Goal: Task Accomplishment & Management: Manage account settings

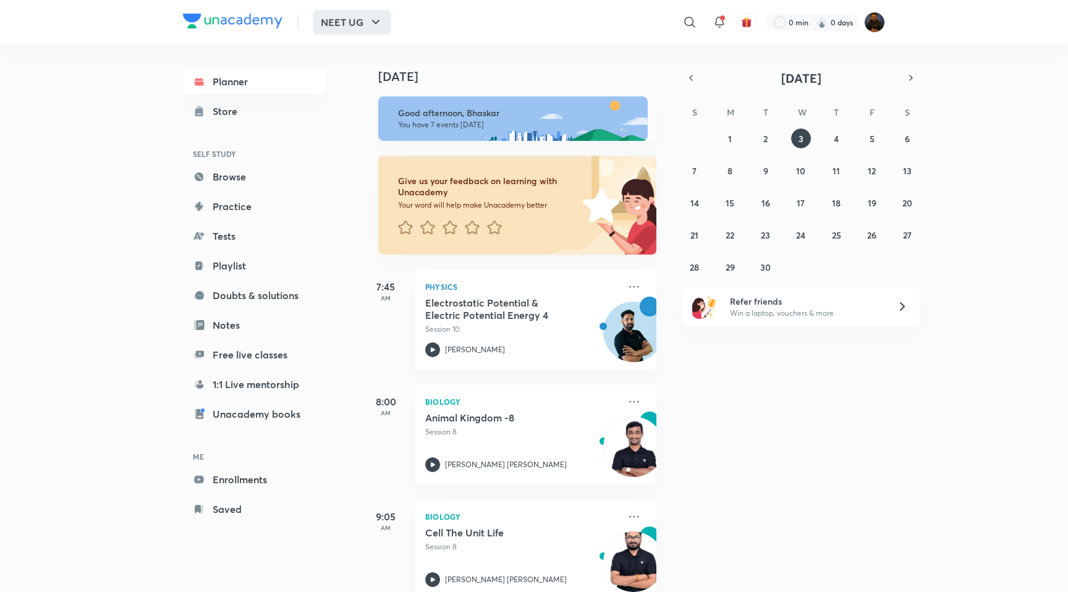
click at [360, 20] on button "NEET UG" at bounding box center [351, 22] width 77 height 25
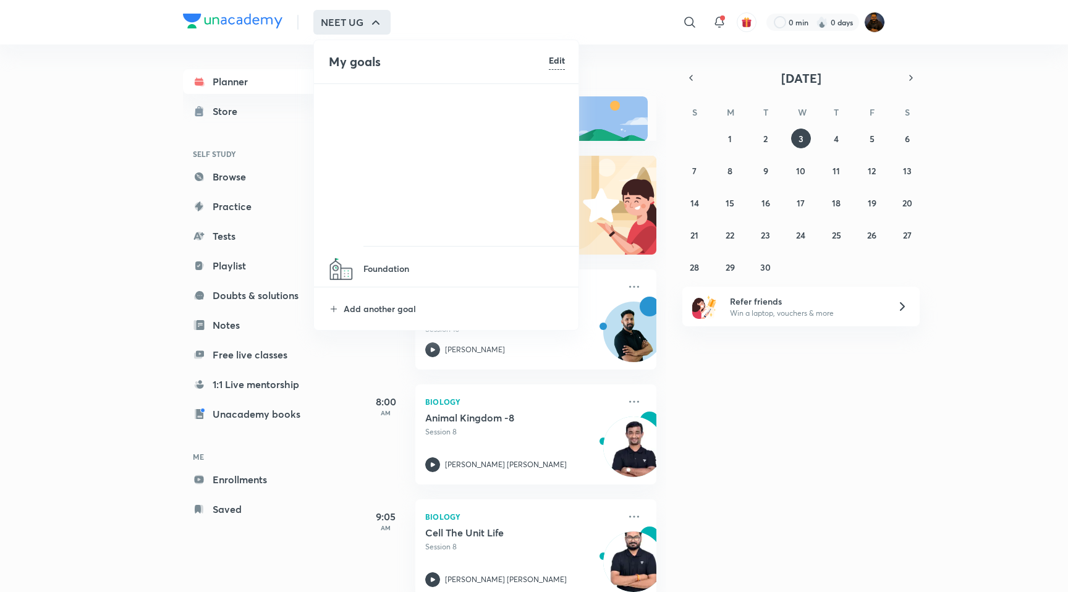
scroll to position [108, 0]
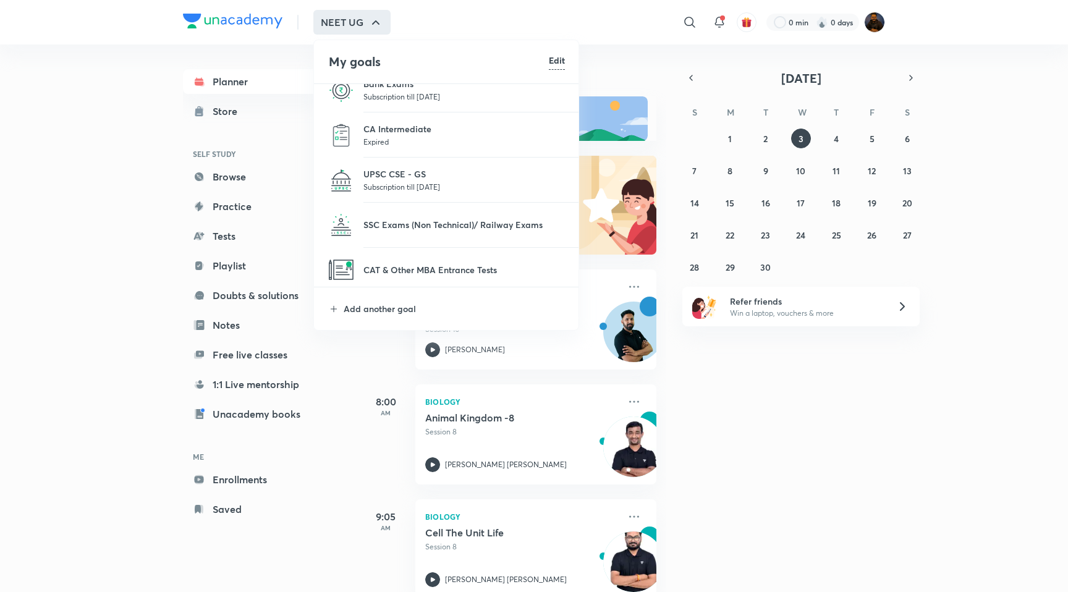
click at [550, 56] on h6 "Edit" at bounding box center [557, 60] width 16 height 13
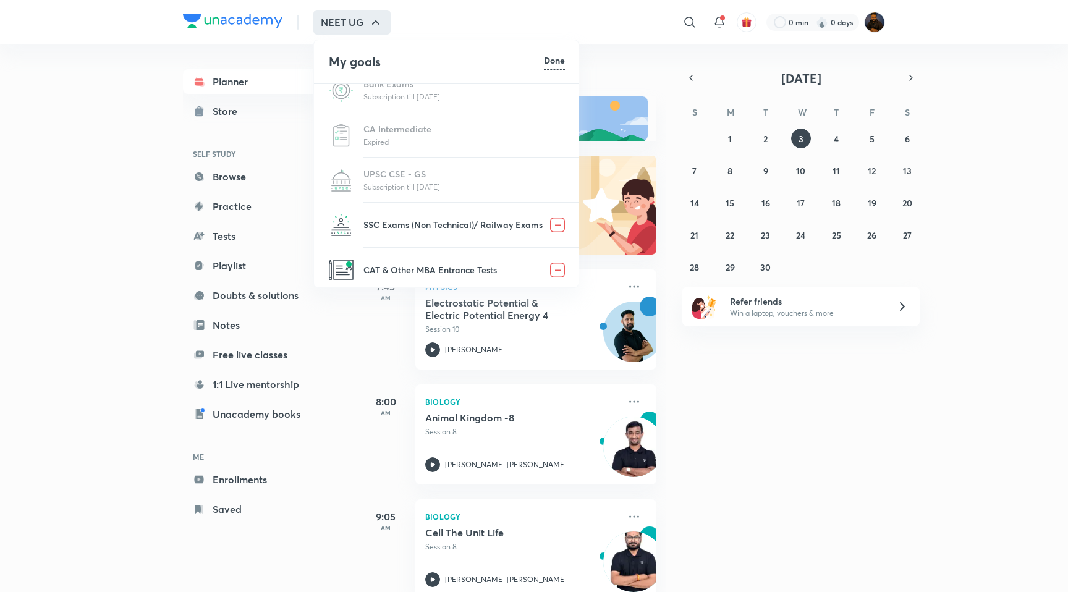
scroll to position [0, 0]
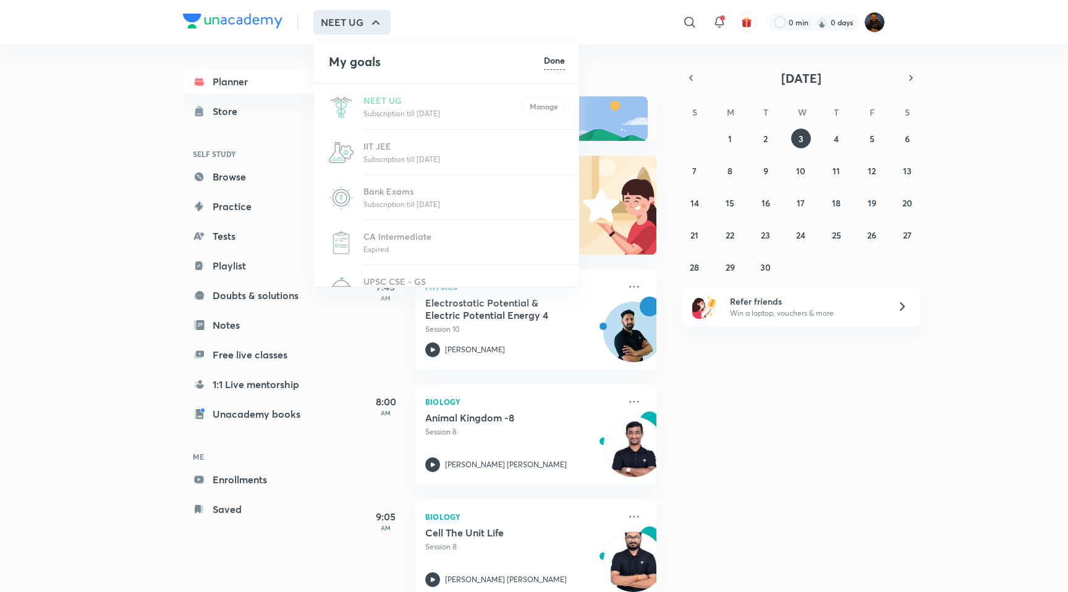
click at [555, 61] on h6 "Done" at bounding box center [554, 60] width 21 height 13
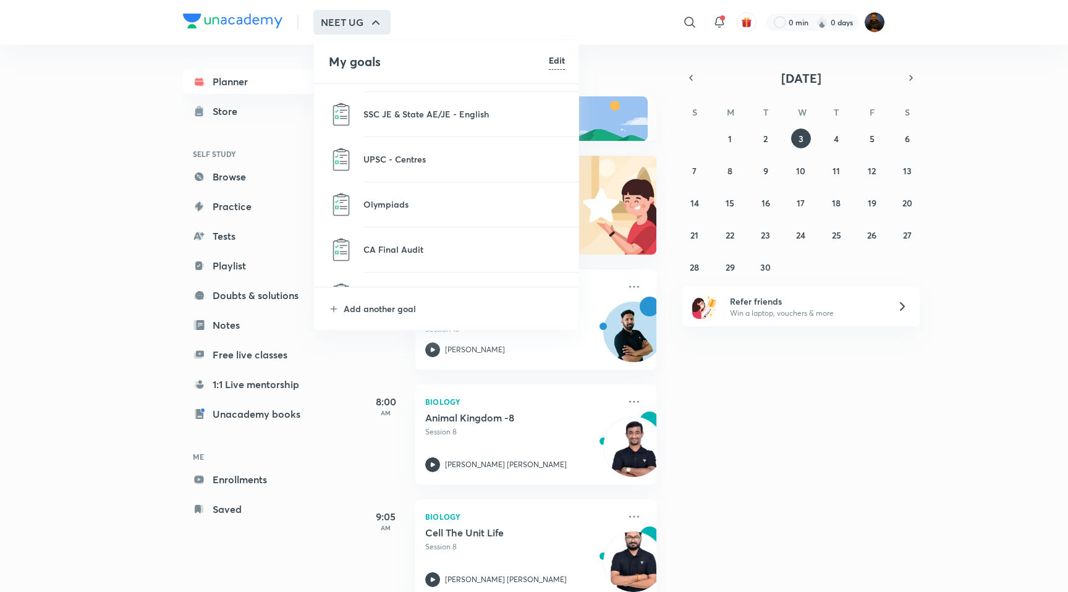
scroll to position [1016, 0]
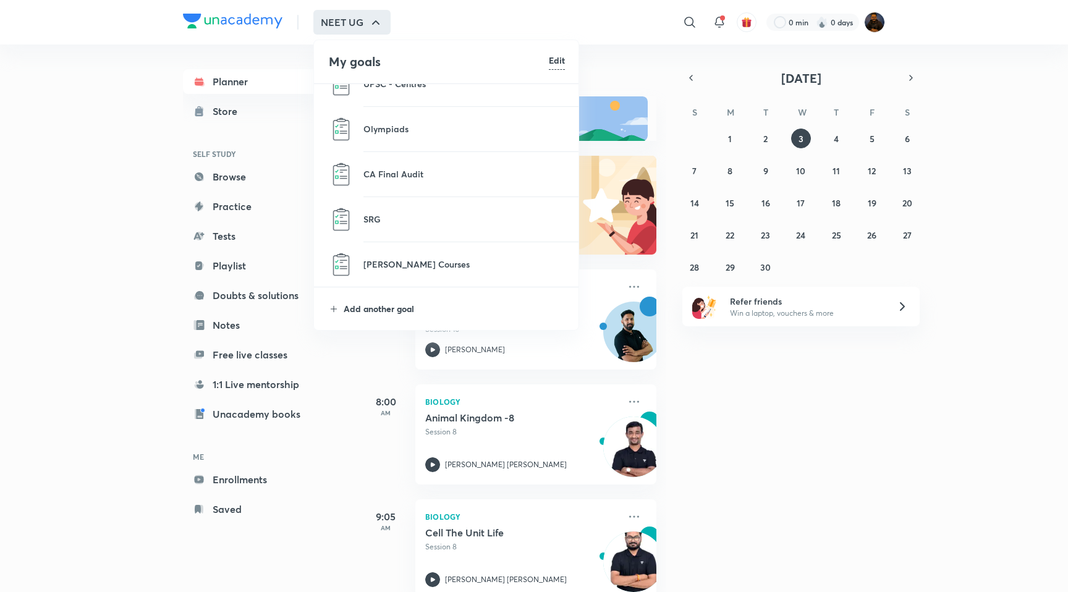
click at [388, 311] on p "Add another goal" at bounding box center [454, 308] width 221 height 13
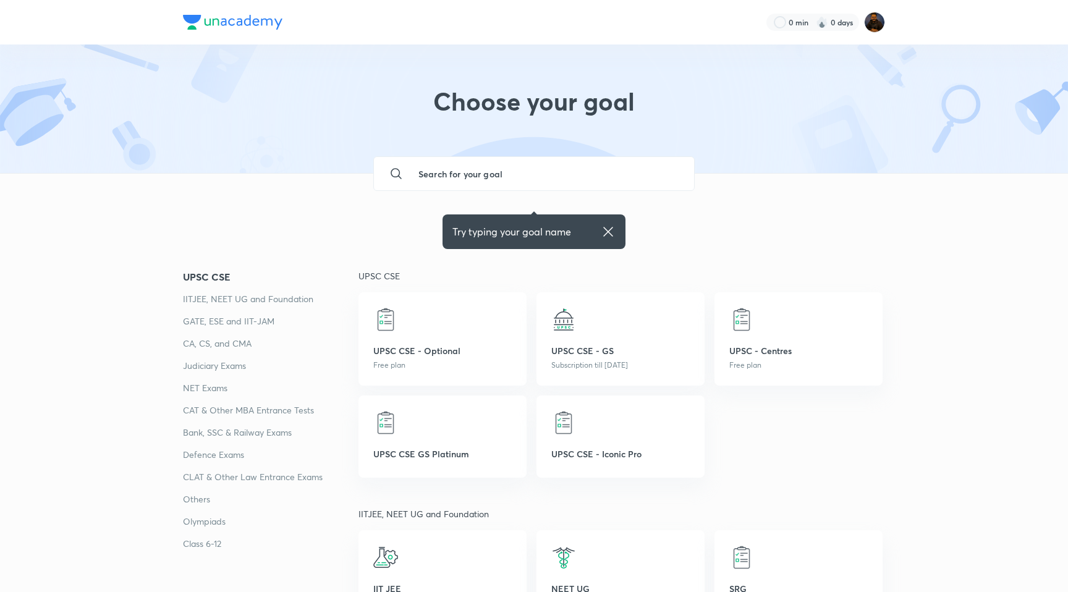
click at [428, 58] on div "Choose your goal" at bounding box center [534, 109] width 1068 height 129
